Goal: Task Accomplishment & Management: Use online tool/utility

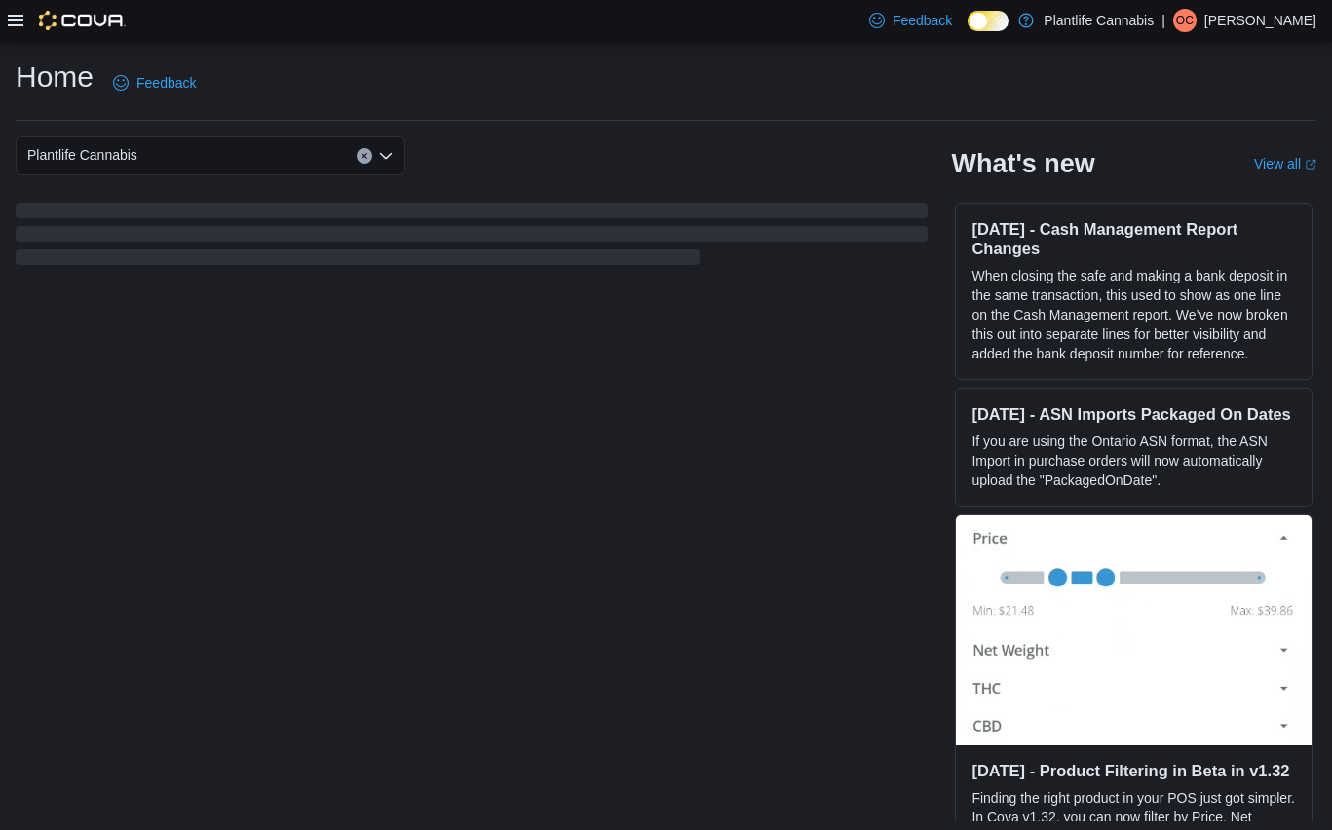
click at [19, 23] on icon at bounding box center [16, 21] width 16 height 16
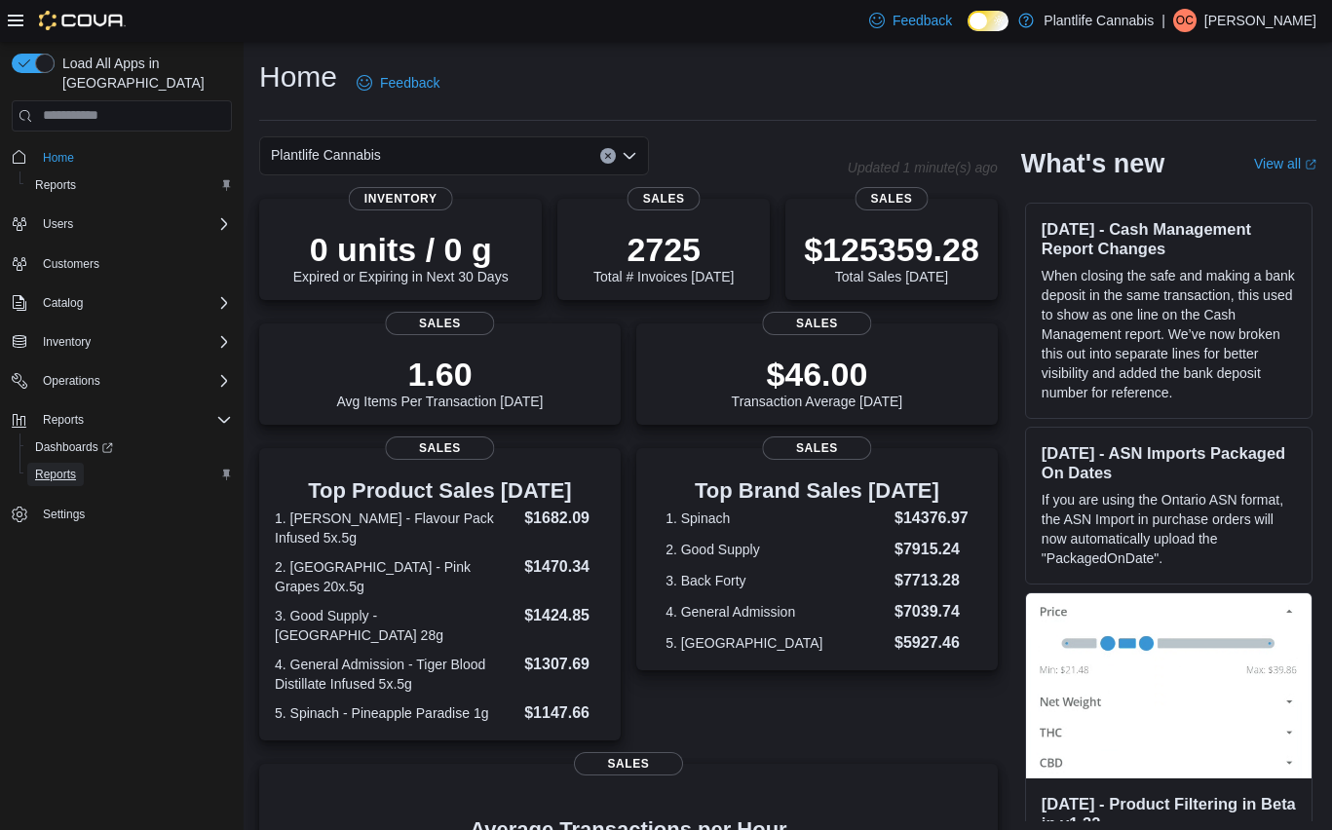
click at [57, 467] on span "Reports" at bounding box center [55, 475] width 41 height 16
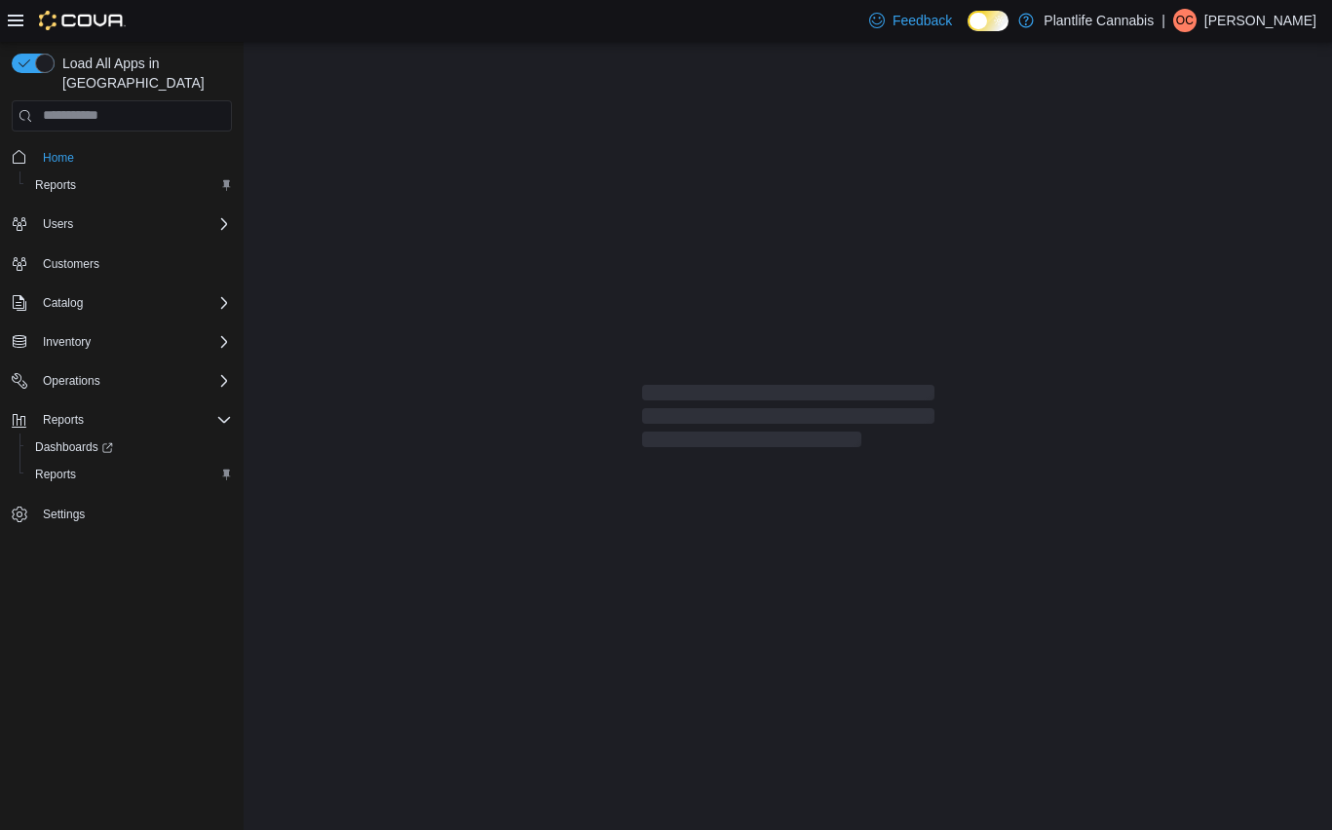
click at [14, 19] on icon at bounding box center [16, 21] width 16 height 16
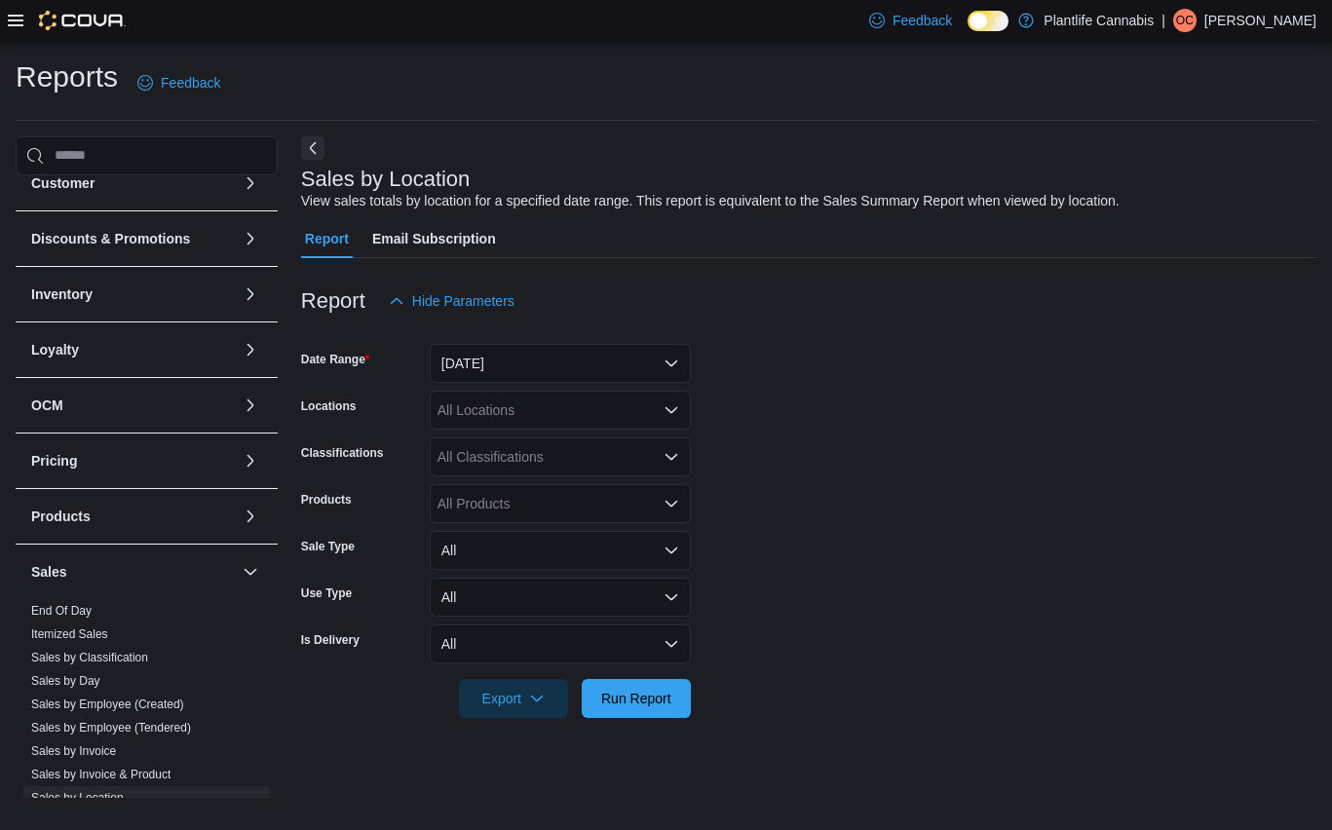
click at [217, 628] on ul "End Of Day Itemized Sales Sales by Classification Sales by Day Sales by Employe…" at bounding box center [146, 762] width 247 height 327
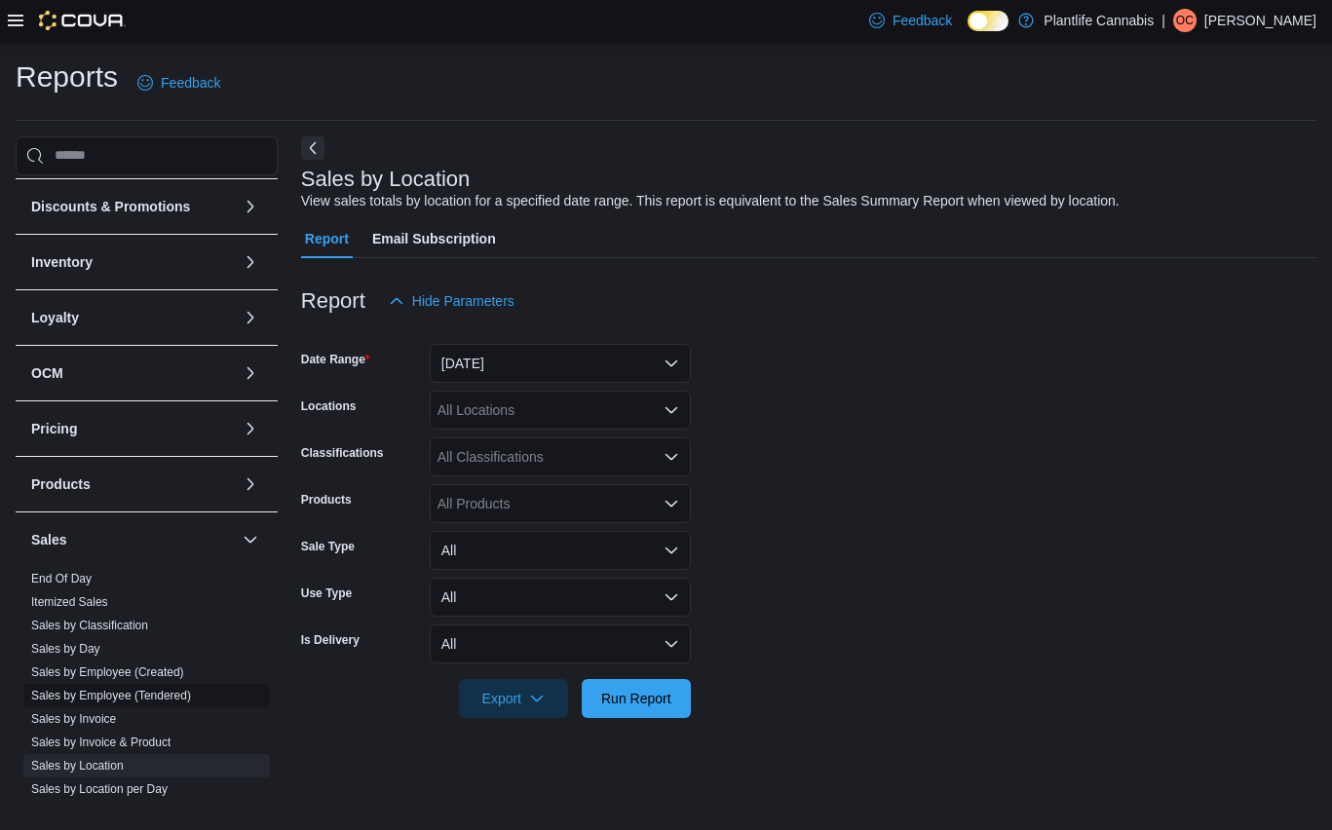
click at [171, 699] on link "Sales by Employee (Tendered)" at bounding box center [111, 696] width 160 height 14
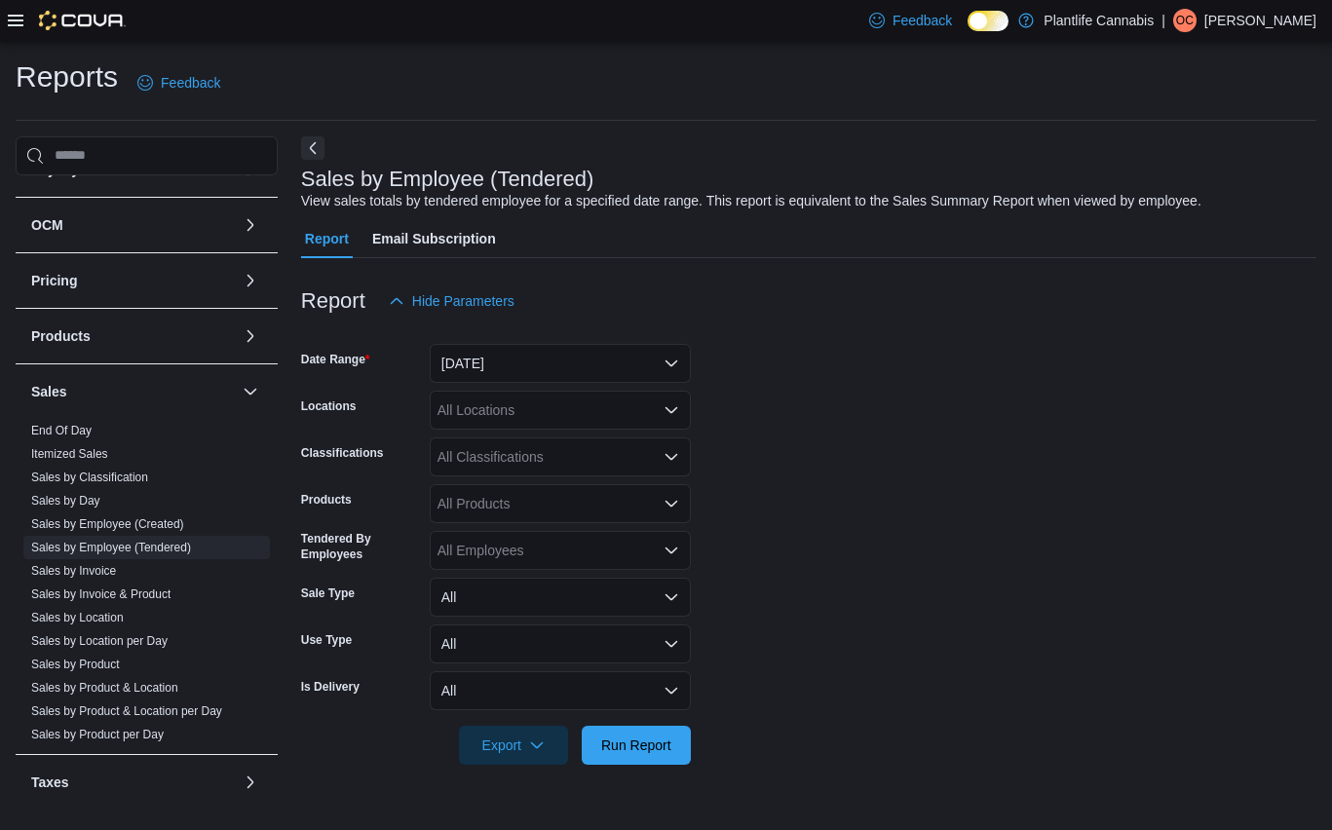
scroll to position [257, 0]
click at [642, 364] on button "Yesterday" at bounding box center [560, 363] width 261 height 39
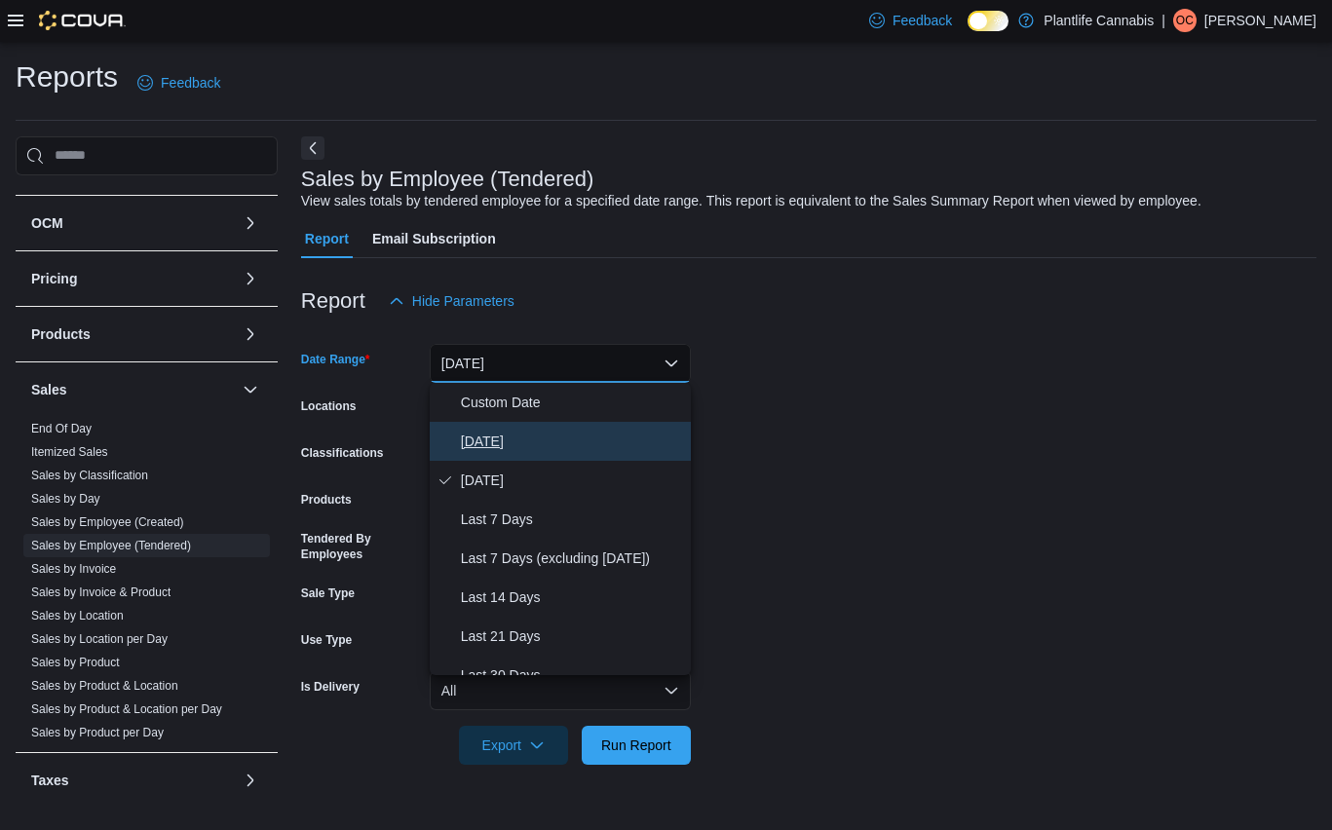
click at [577, 430] on span "Today" at bounding box center [572, 441] width 222 height 23
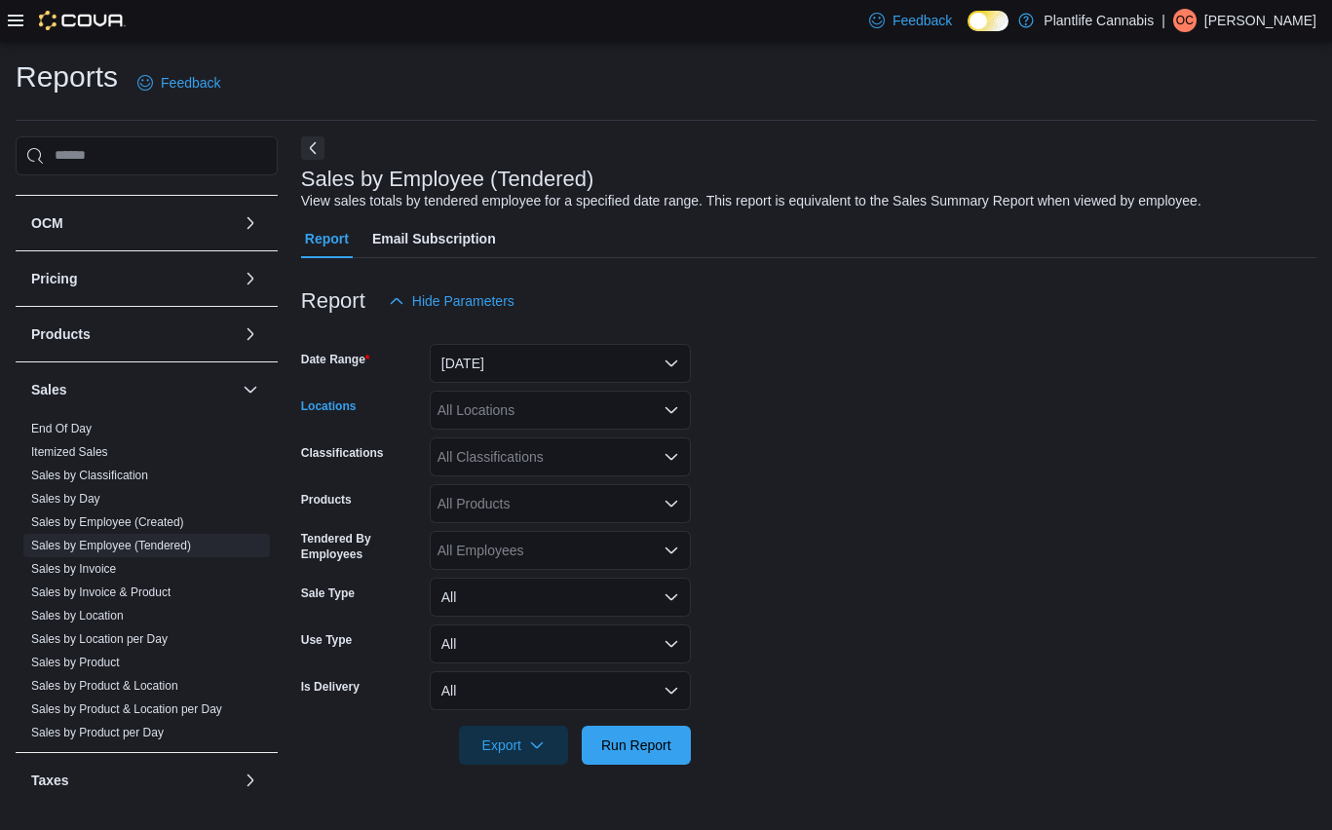
click at [599, 407] on div "All Locations" at bounding box center [560, 410] width 261 height 39
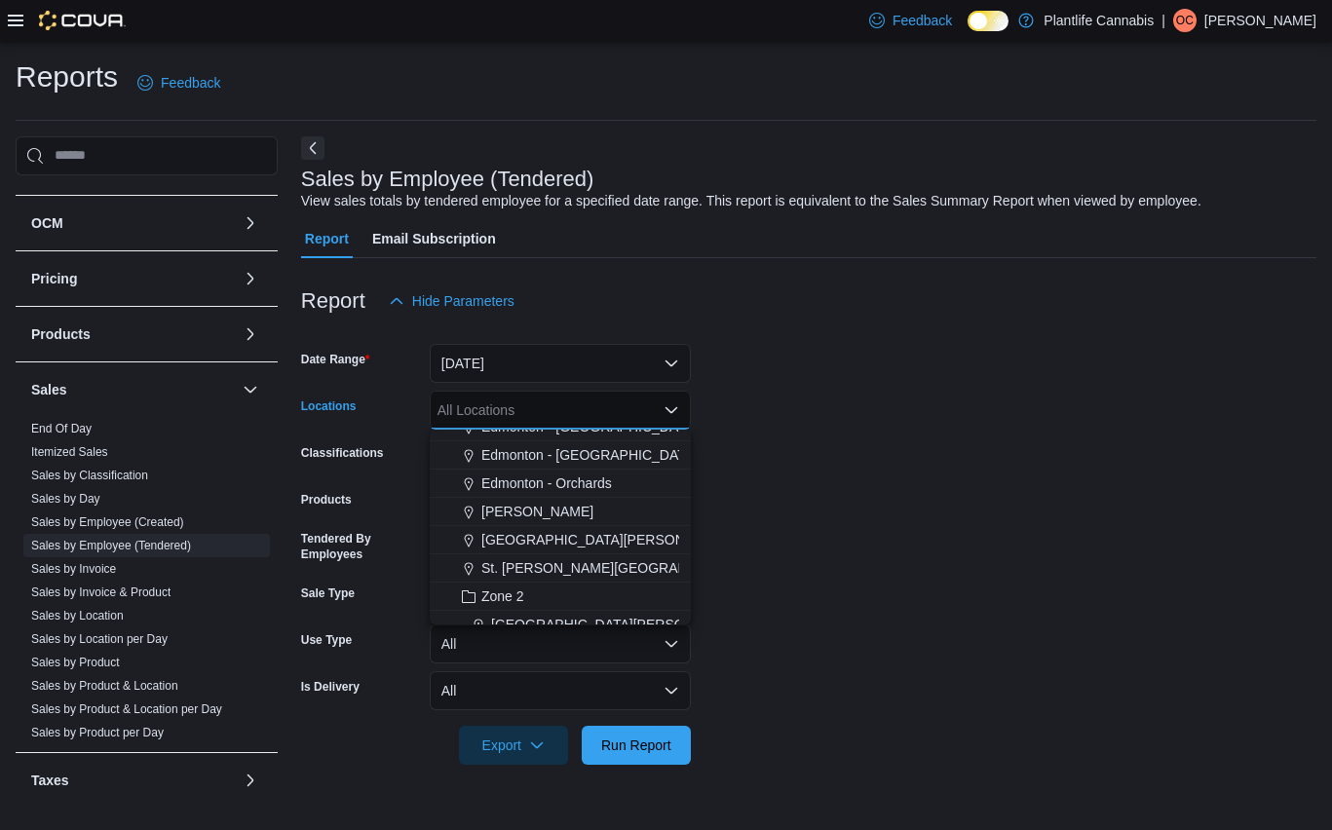
scroll to position [149, 0]
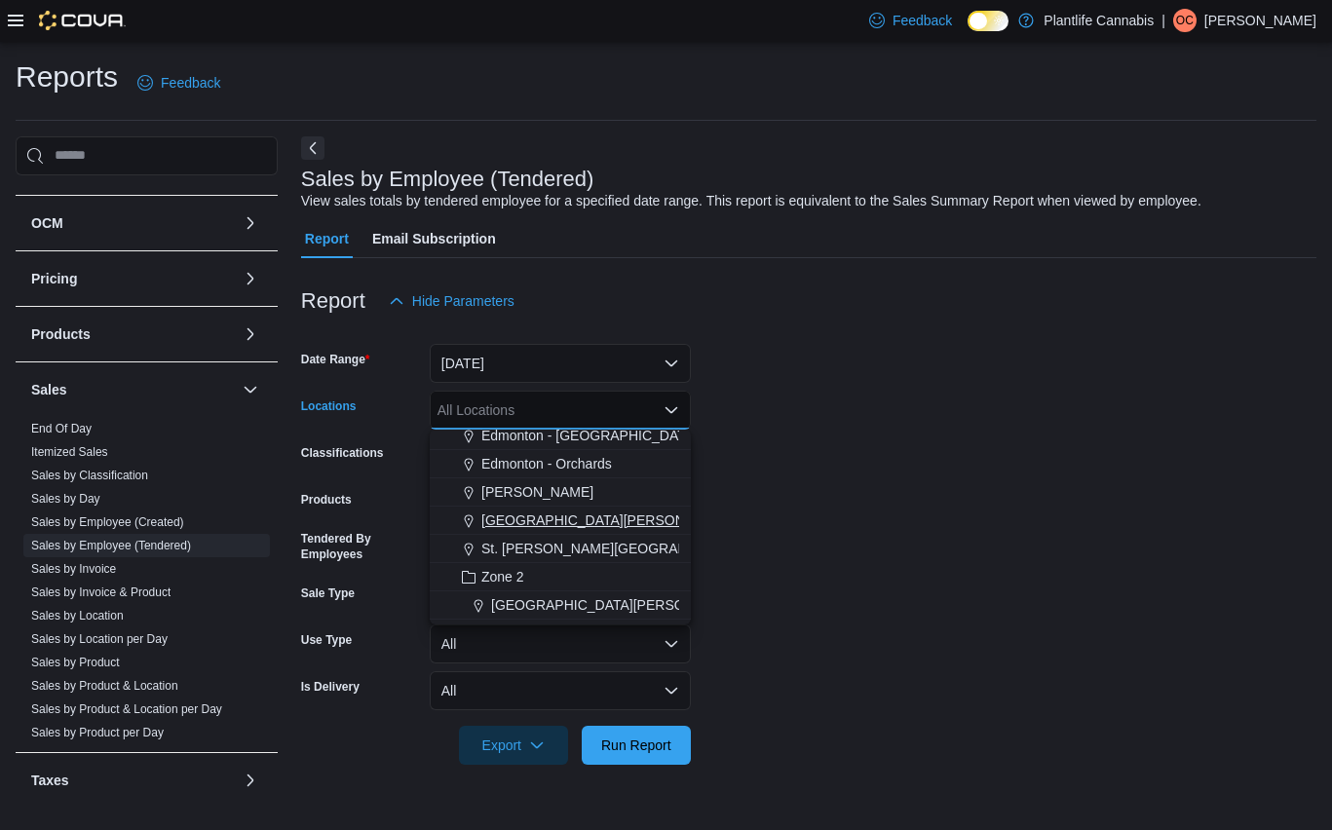
click at [599, 524] on span "St. Albert - Erin Ridge" at bounding box center [608, 520] width 254 height 19
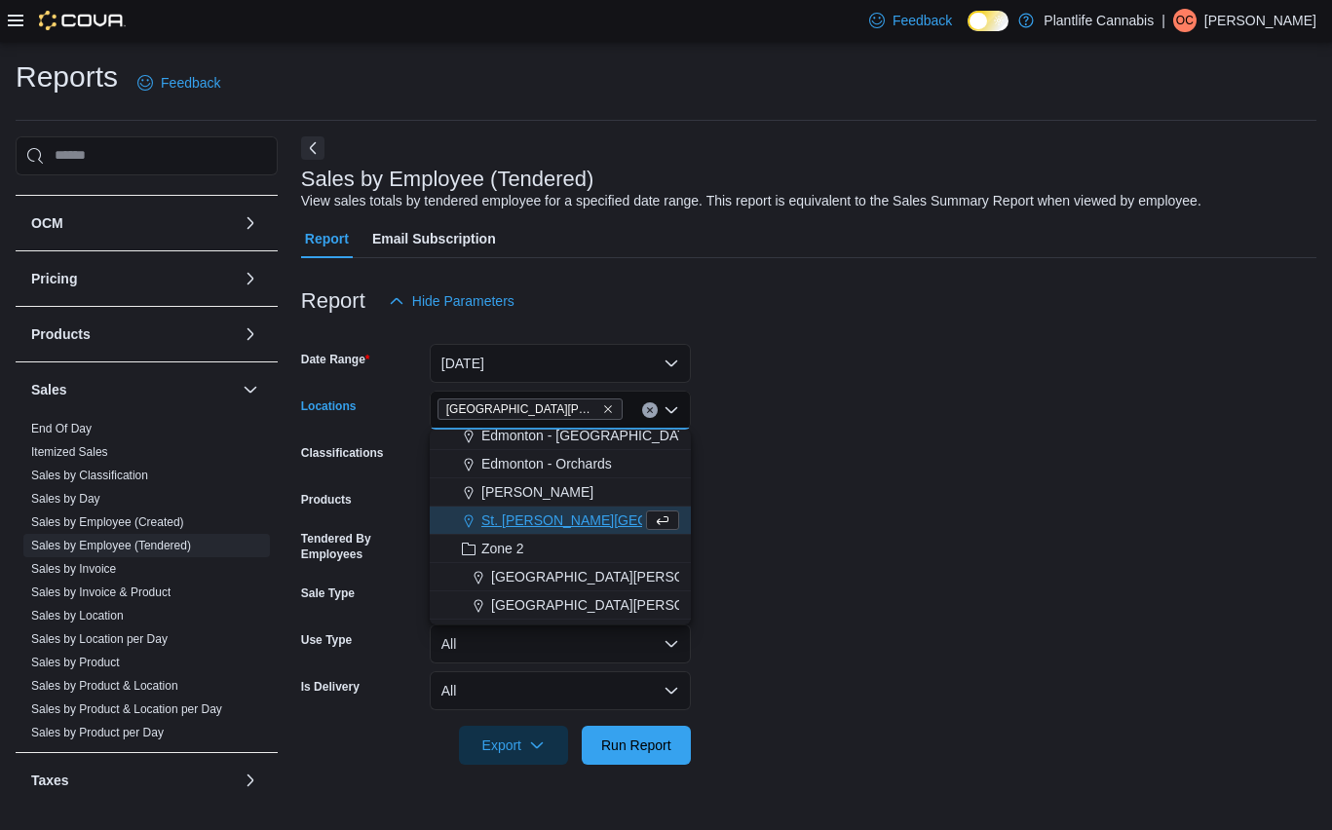
click at [599, 524] on span "St. Albert - Jensen Lakes" at bounding box center [618, 520] width 275 height 19
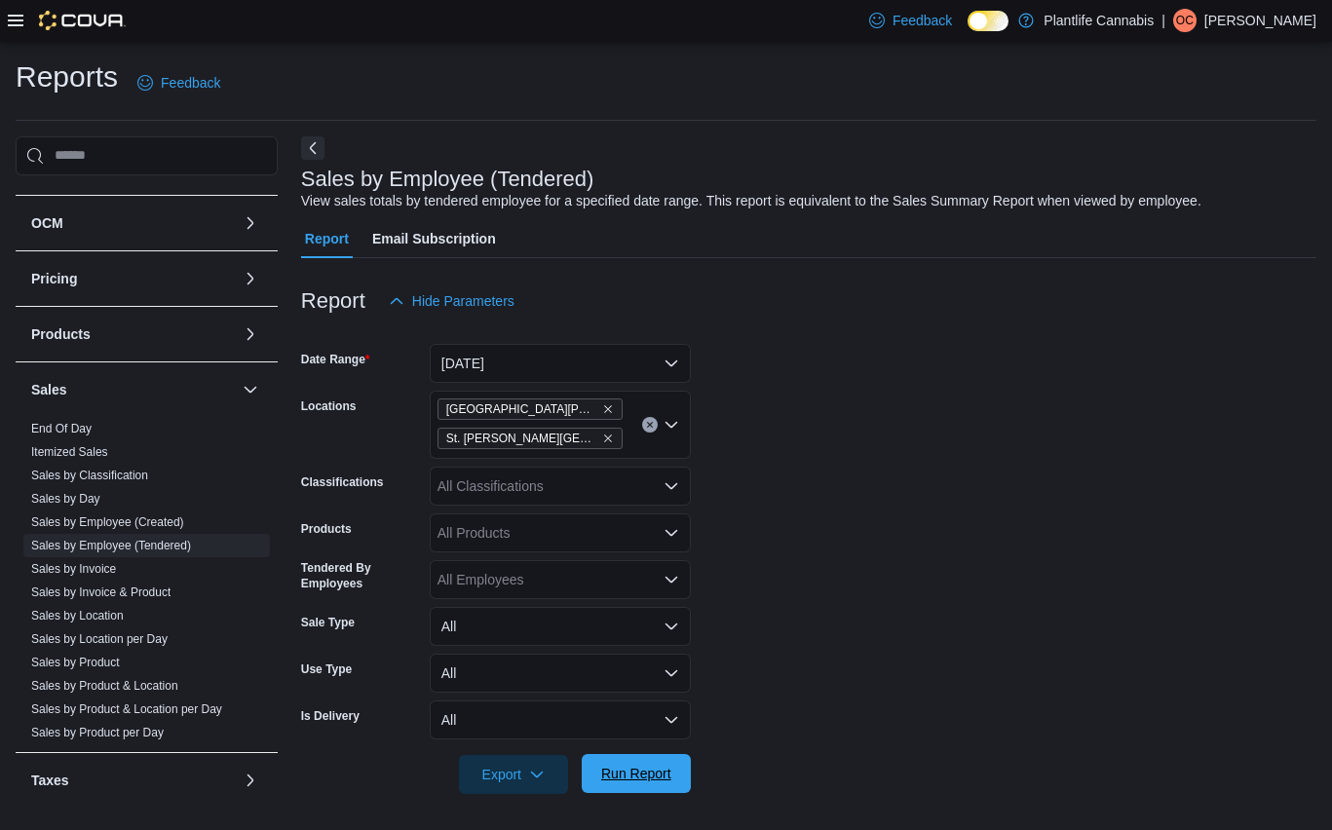
click at [626, 760] on span "Run Report" at bounding box center [636, 773] width 86 height 39
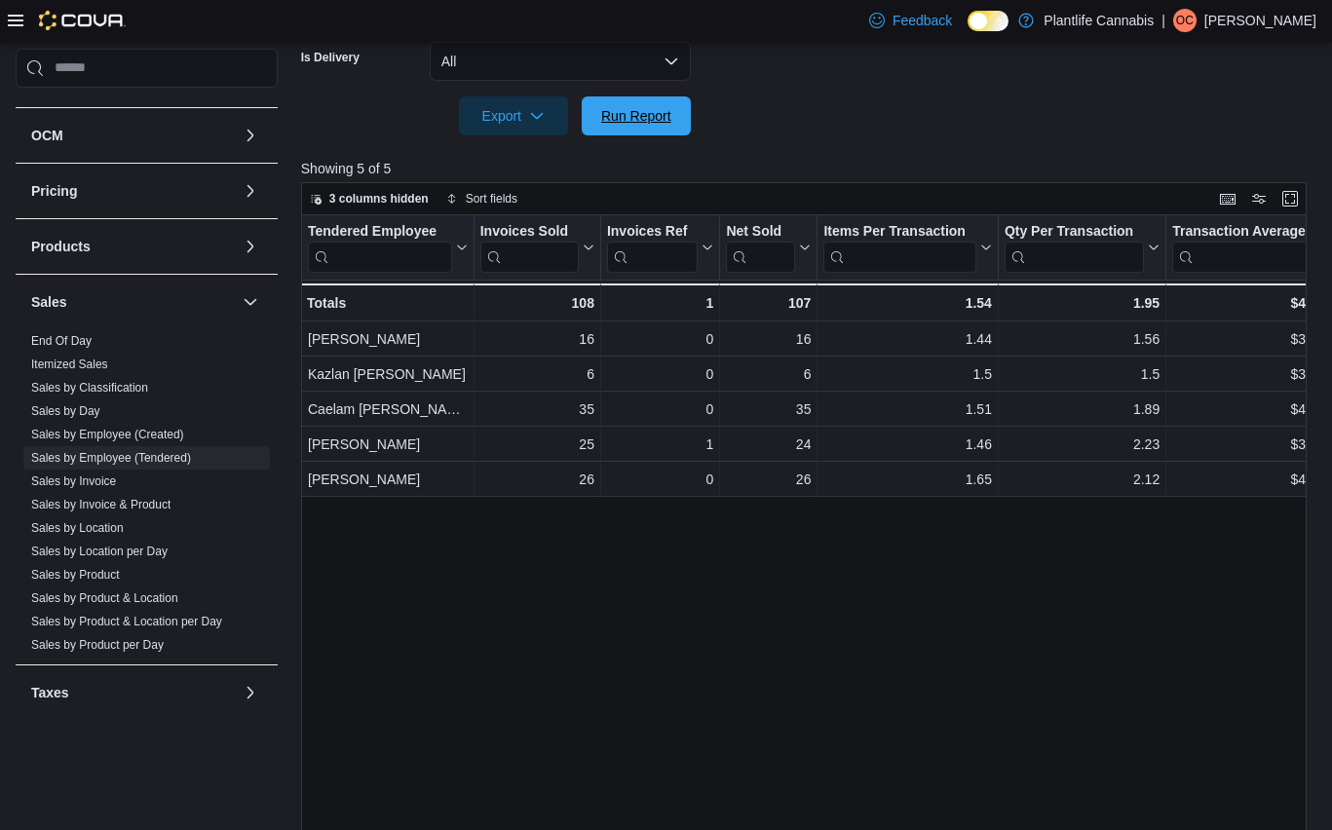
drag, startPoint x: 664, startPoint y: 128, endPoint x: 701, endPoint y: 133, distance: 37.4
click at [664, 128] on span "Run Report" at bounding box center [636, 115] width 86 height 39
drag, startPoint x: 618, startPoint y: 111, endPoint x: 620, endPoint y: 131, distance: 19.6
click at [618, 107] on span "Run Report" at bounding box center [636, 114] width 70 height 19
drag, startPoint x: 650, startPoint y: 130, endPoint x: 675, endPoint y: 125, distance: 25.8
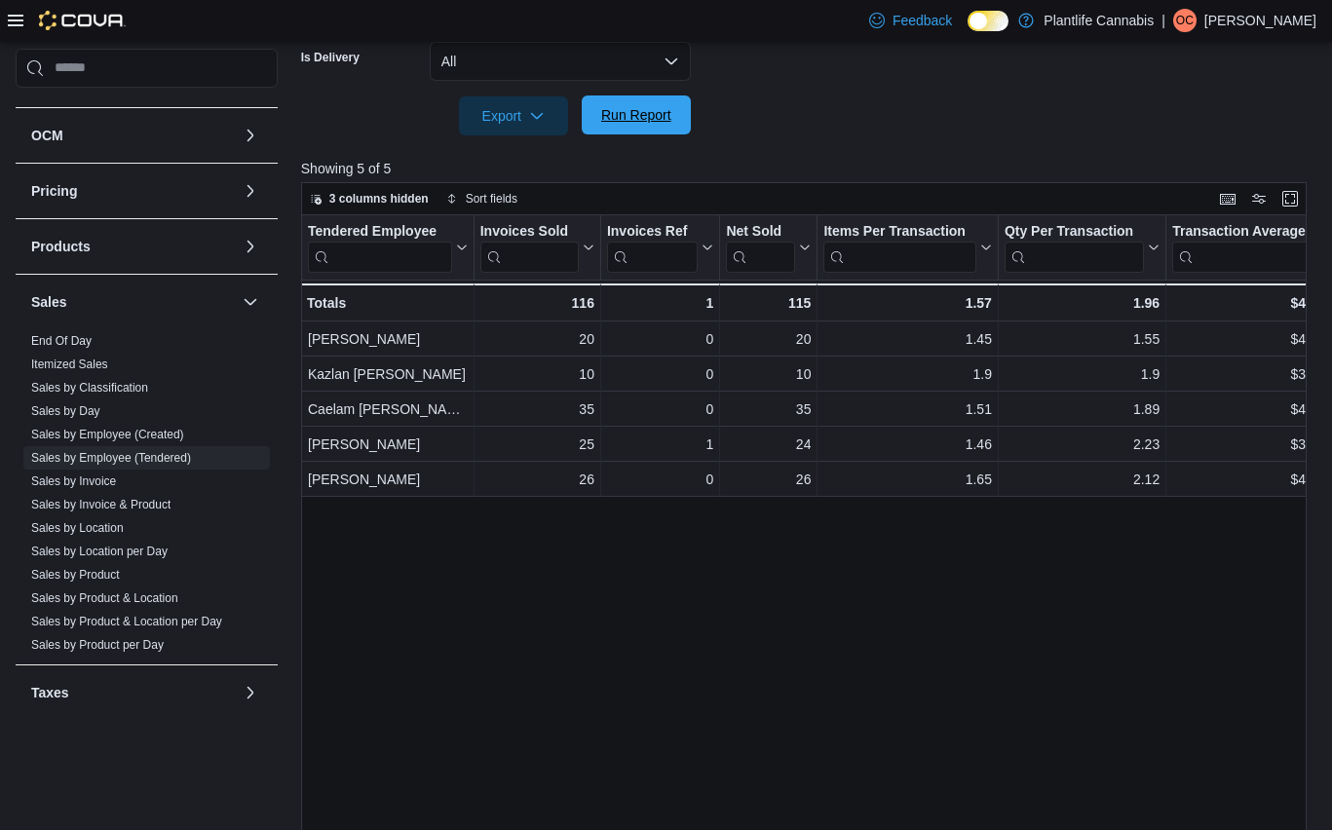
click at [651, 131] on span "Run Report" at bounding box center [636, 115] width 86 height 39
click at [659, 117] on span "Run Report" at bounding box center [636, 114] width 70 height 19
click at [645, 133] on span "Run Report" at bounding box center [636, 115] width 86 height 39
click at [657, 121] on span "Run Report" at bounding box center [636, 114] width 70 height 19
